Goal: Navigation & Orientation: Understand site structure

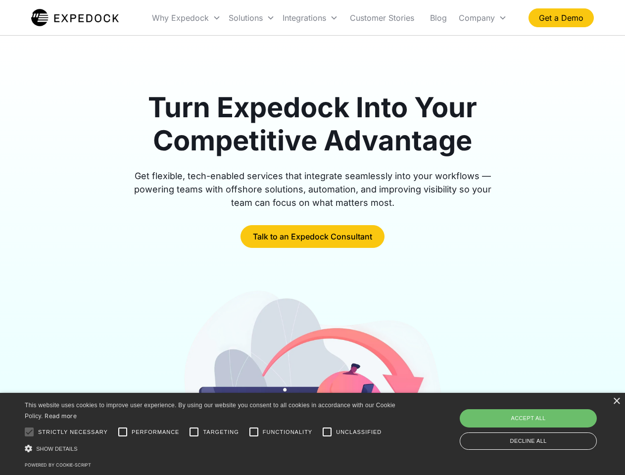
click at [330, 18] on div "Integrations" at bounding box center [310, 18] width 63 height 34
click at [187, 18] on div "Why Expedock" at bounding box center [180, 18] width 57 height 10
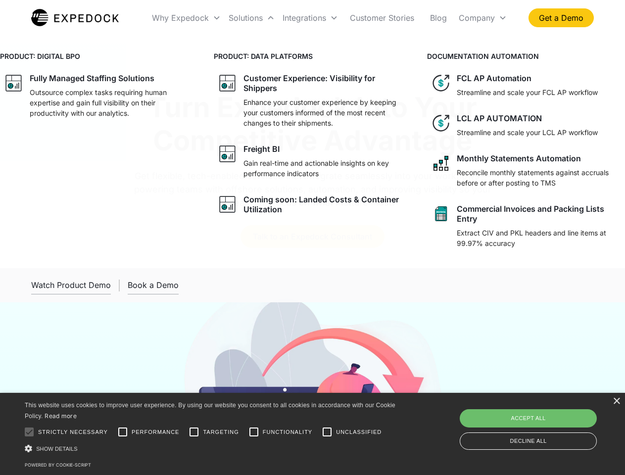
click at [251, 18] on div "Solutions" at bounding box center [246, 18] width 34 height 10
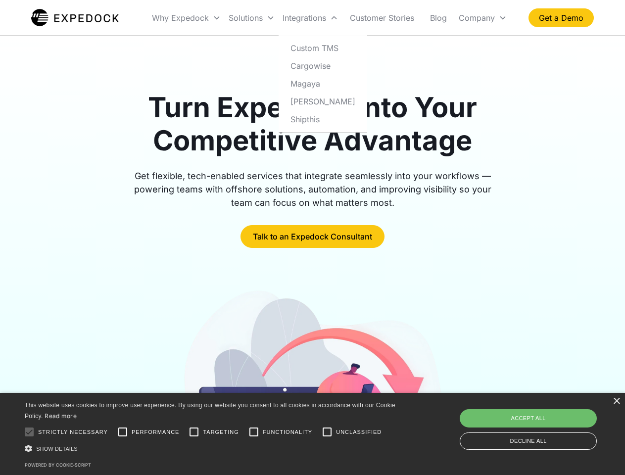
click at [310, 18] on div "Integrations" at bounding box center [305, 18] width 44 height 10
click at [482, 18] on div "Company" at bounding box center [477, 18] width 36 height 10
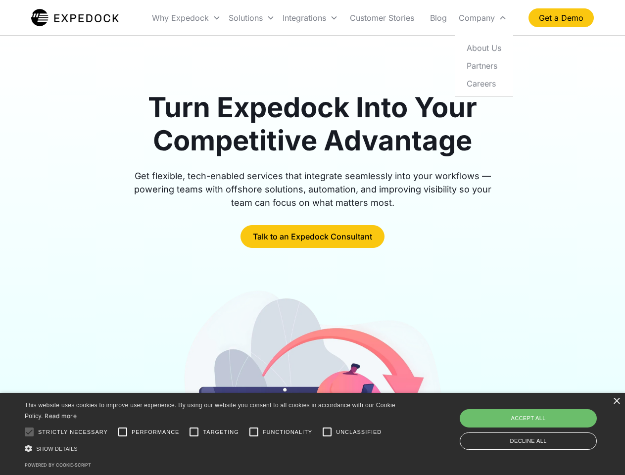
click at [29, 432] on div at bounding box center [29, 432] width 20 height 20
click at [123, 432] on input "Performance" at bounding box center [123, 432] width 20 height 20
checkbox input "true"
click at [194, 432] on input "Targeting" at bounding box center [194, 432] width 20 height 20
checkbox input "true"
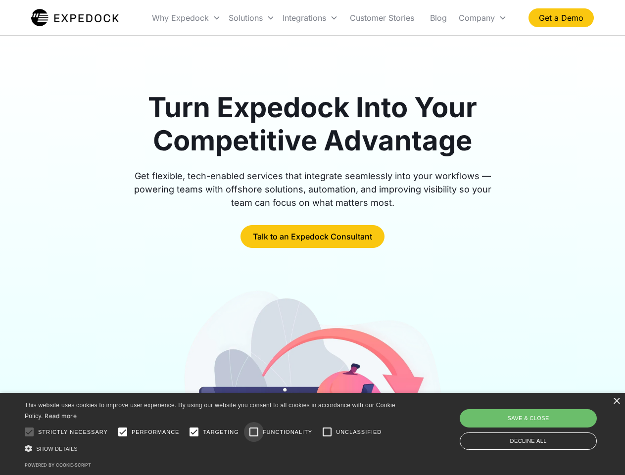
click at [254, 432] on input "Functionality" at bounding box center [254, 432] width 20 height 20
checkbox input "true"
click at [327, 432] on input "Unclassified" at bounding box center [327, 432] width 20 height 20
checkbox input "true"
